Goal: Navigation & Orientation: Find specific page/section

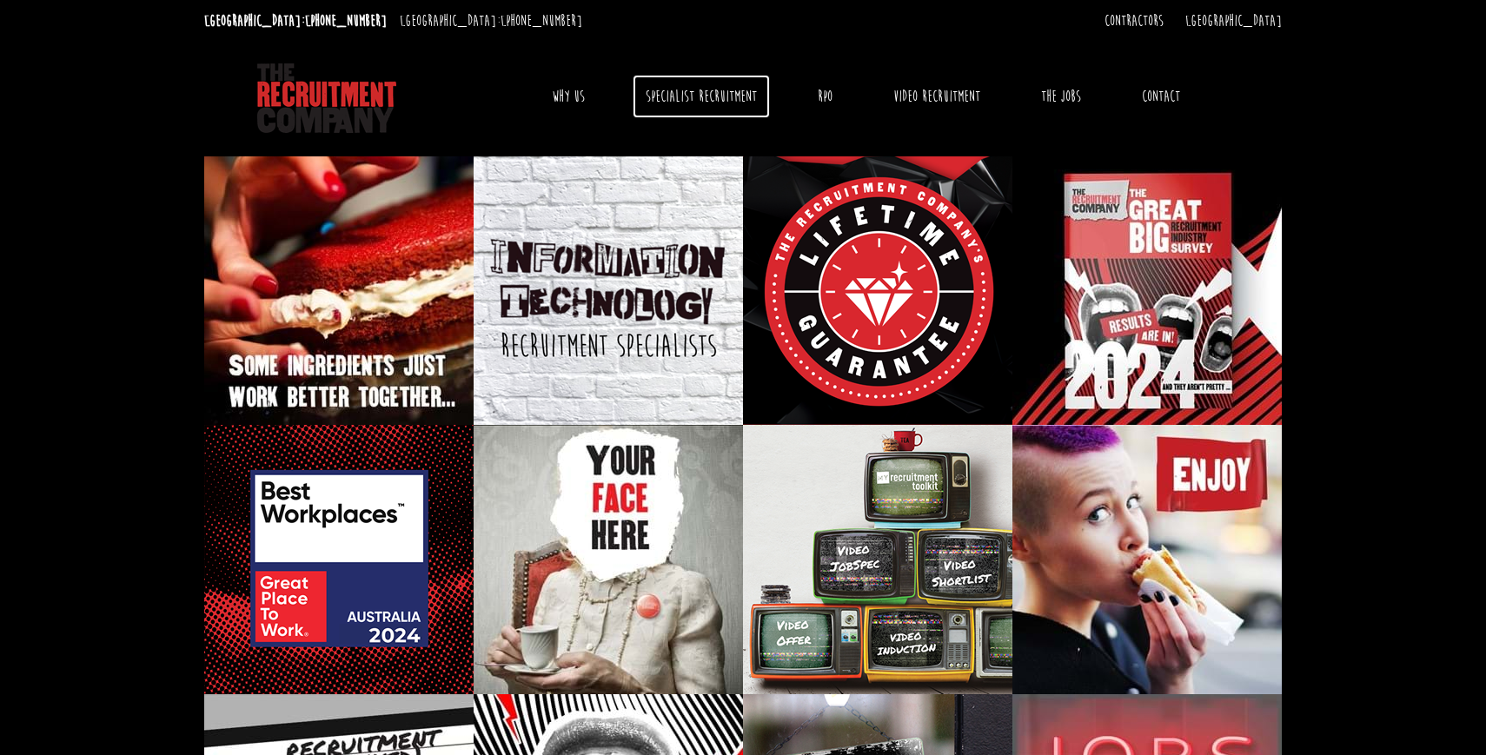
click at [669, 93] on link "Specialist Recruitment" at bounding box center [701, 96] width 137 height 43
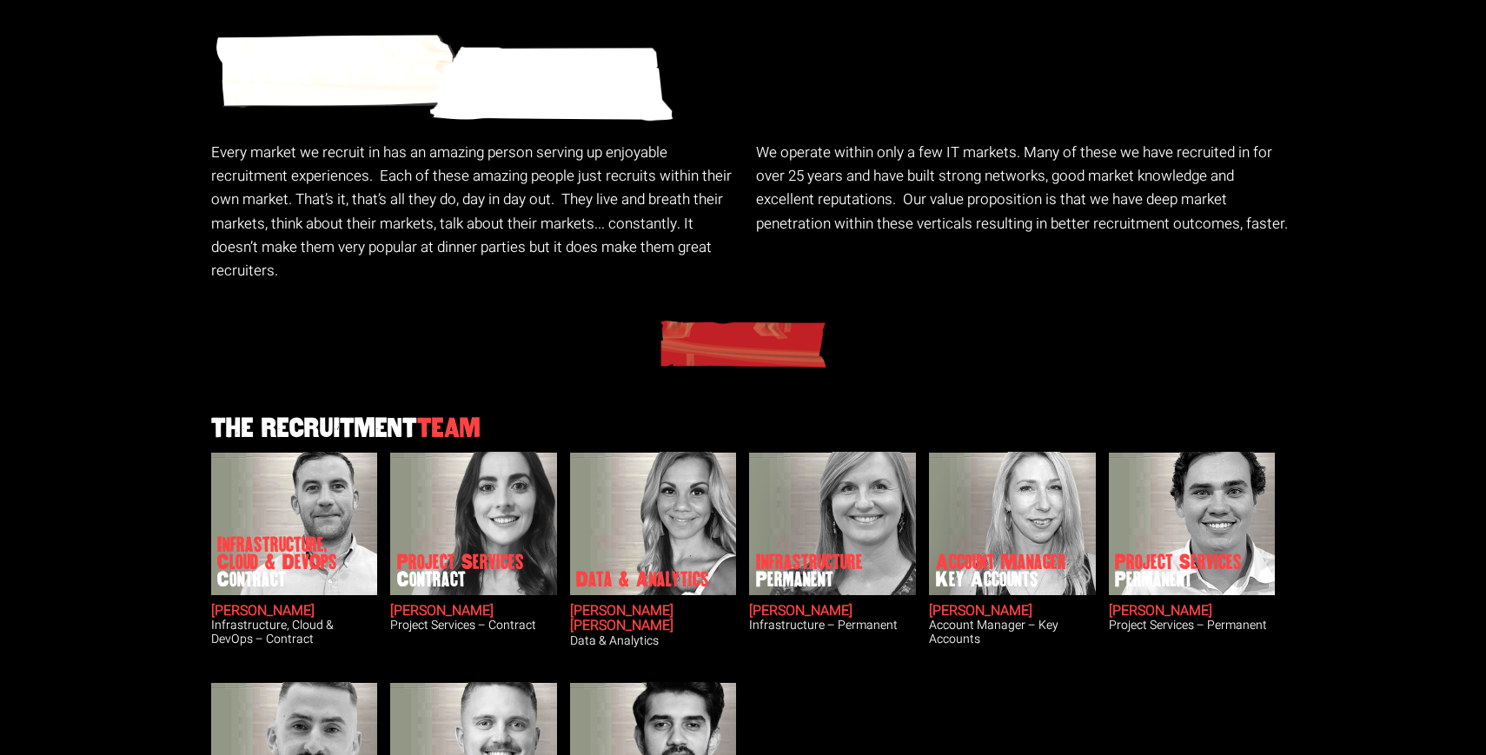
scroll to position [48, 0]
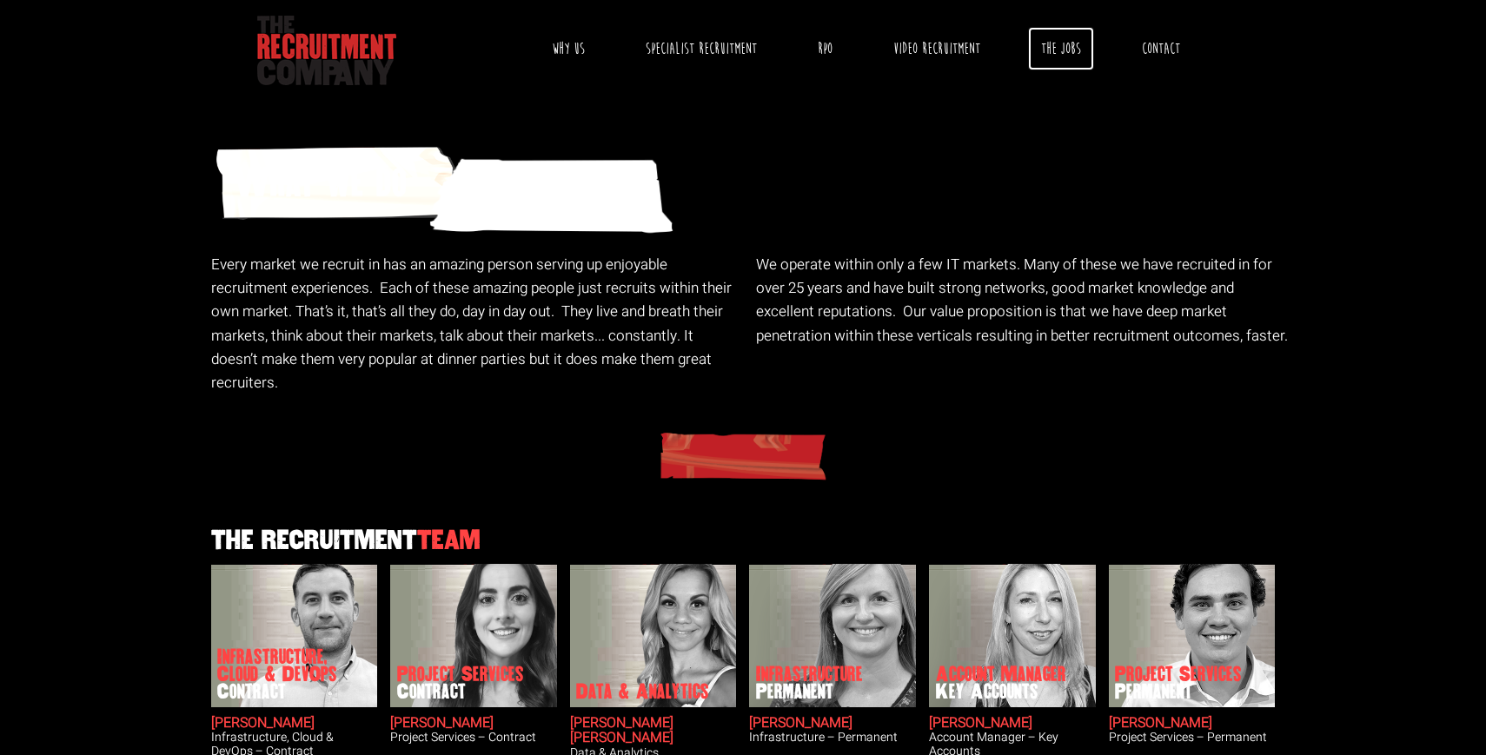
click at [1073, 44] on link "The Jobs" at bounding box center [1061, 48] width 66 height 43
